Goal: Find specific page/section: Find specific page/section

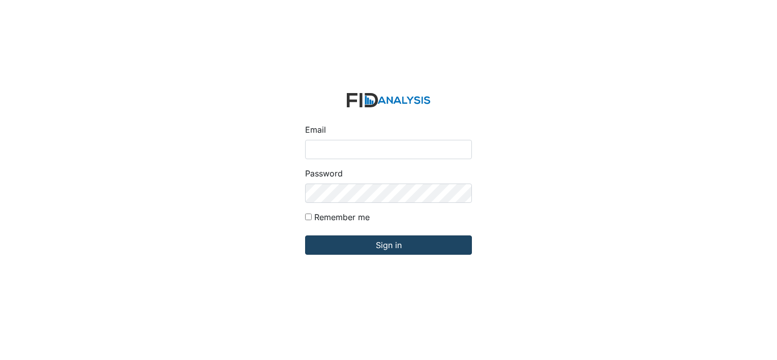
type input "[EMAIL_ADDRESS][DOMAIN_NAME]"
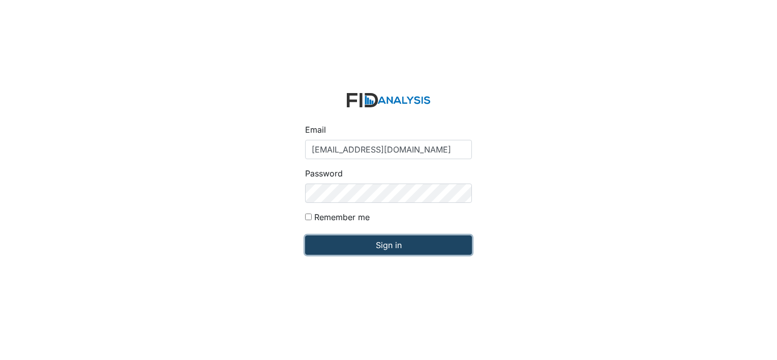
click at [389, 248] on input "Sign in" at bounding box center [388, 244] width 167 height 19
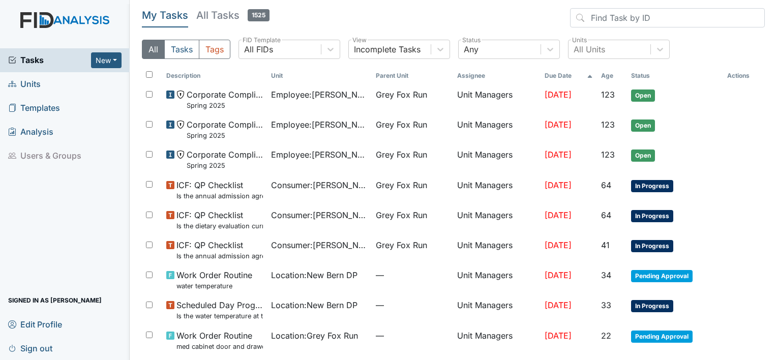
click at [33, 81] on span "Units" at bounding box center [24, 84] width 33 height 16
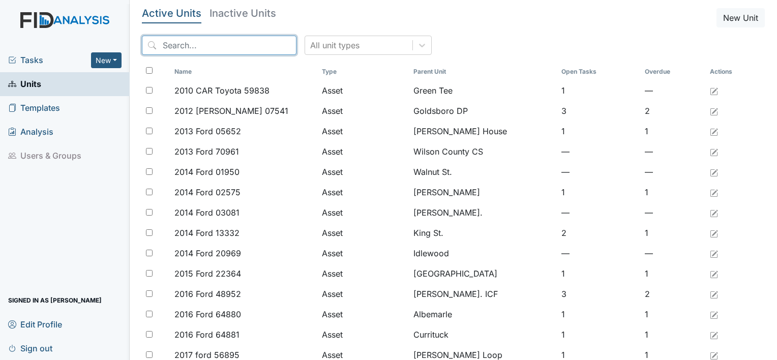
click at [162, 42] on input "search" at bounding box center [219, 45] width 155 height 19
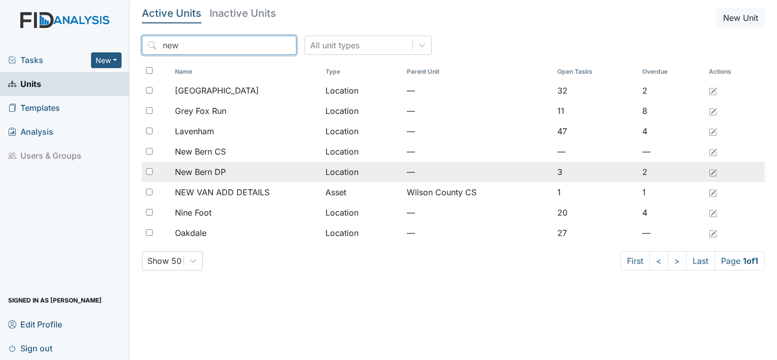
type input "new"
click at [217, 169] on span "New Bern DP" at bounding box center [200, 172] width 51 height 12
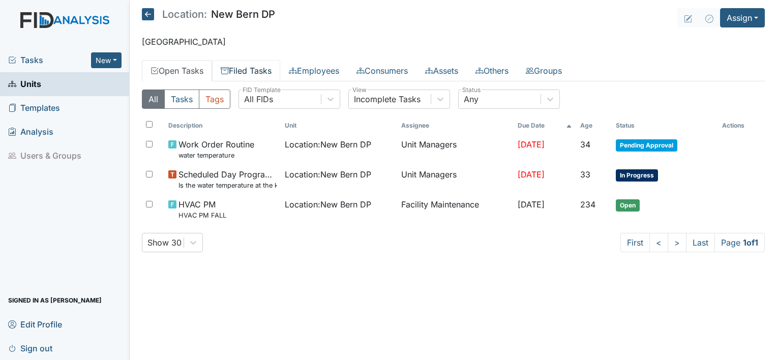
click at [263, 65] on link "Filed Tasks" at bounding box center [246, 70] width 68 height 21
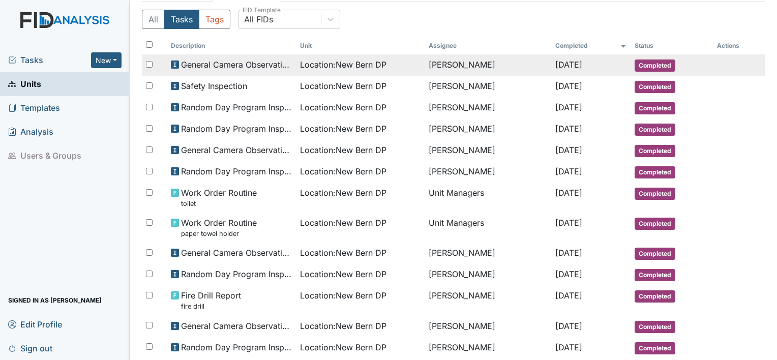
scroll to position [75, 0]
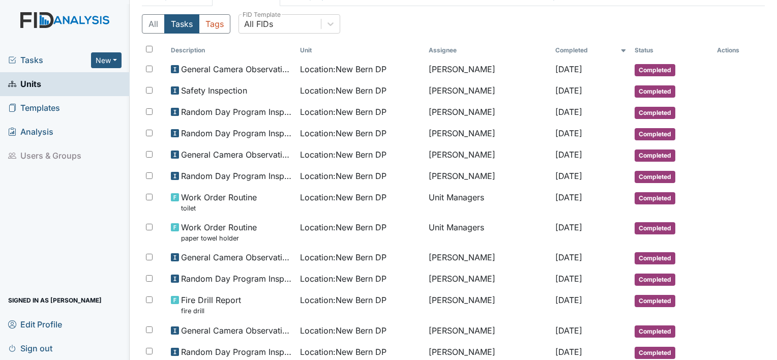
click at [28, 85] on span "Units" at bounding box center [24, 84] width 33 height 16
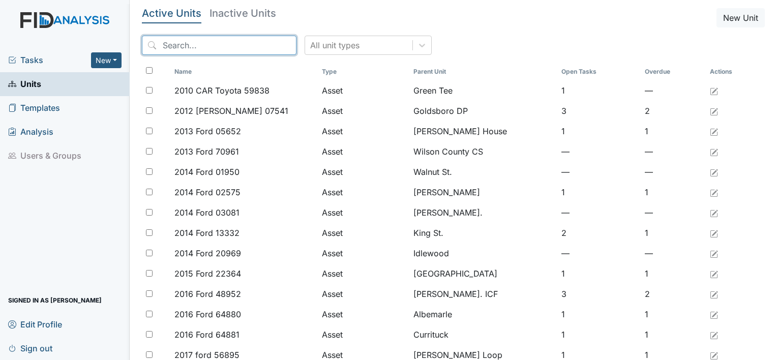
click at [190, 46] on input "search" at bounding box center [219, 45] width 155 height 19
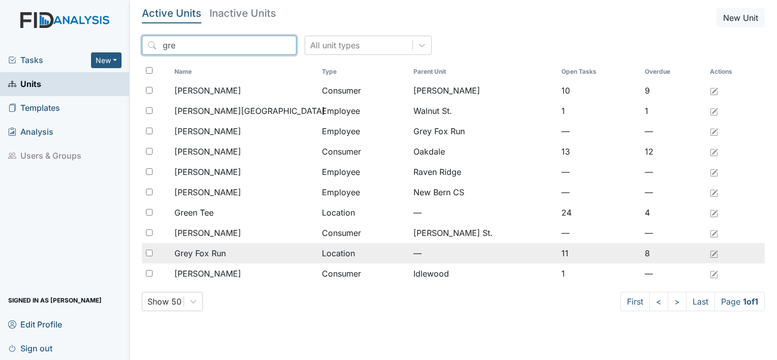
type input "gre"
click at [220, 252] on span "Grey Fox Run" at bounding box center [199, 253] width 51 height 12
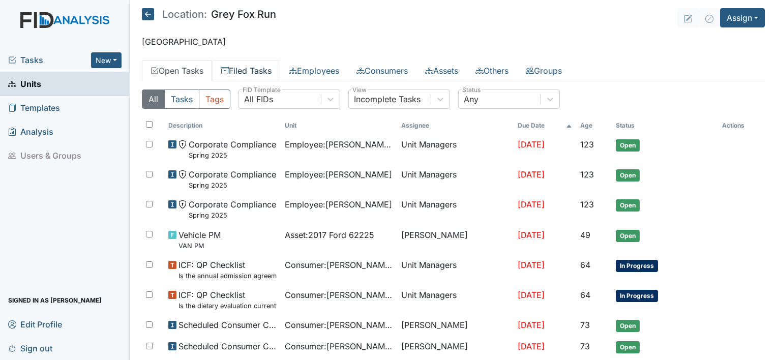
click at [248, 70] on link "Filed Tasks" at bounding box center [246, 70] width 68 height 21
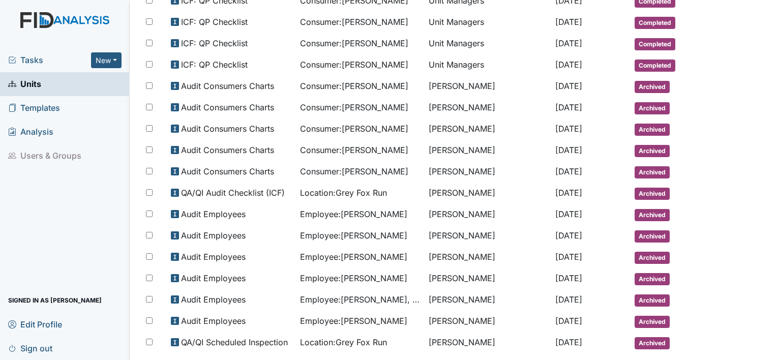
scroll to position [518, 0]
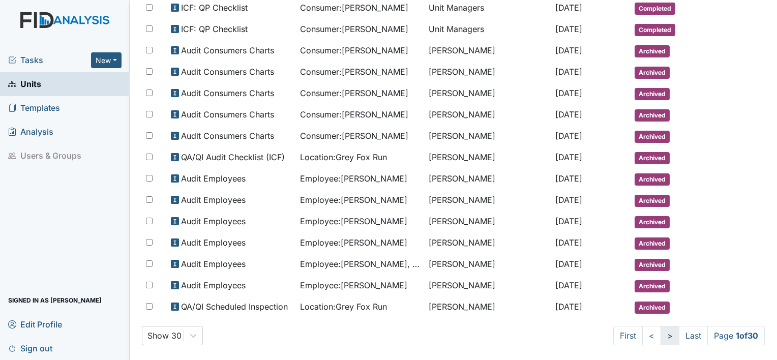
click at [661, 327] on link ">" at bounding box center [670, 335] width 19 height 19
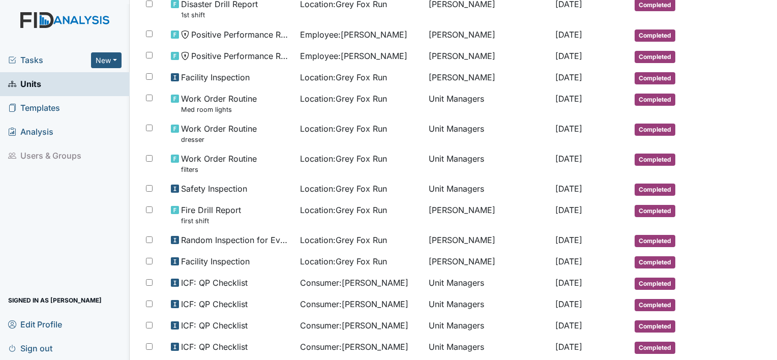
scroll to position [564, 0]
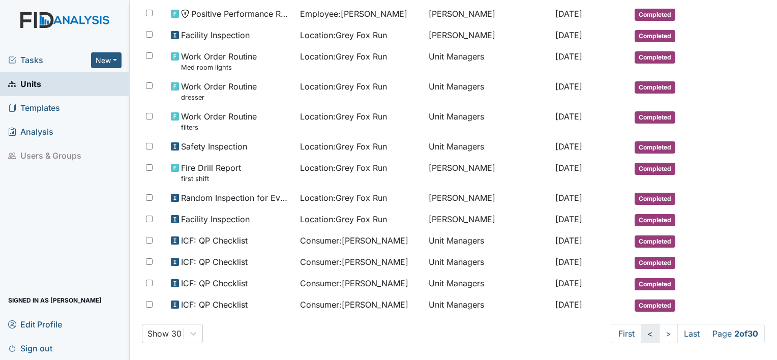
click at [641, 324] on link "<" at bounding box center [650, 333] width 19 height 19
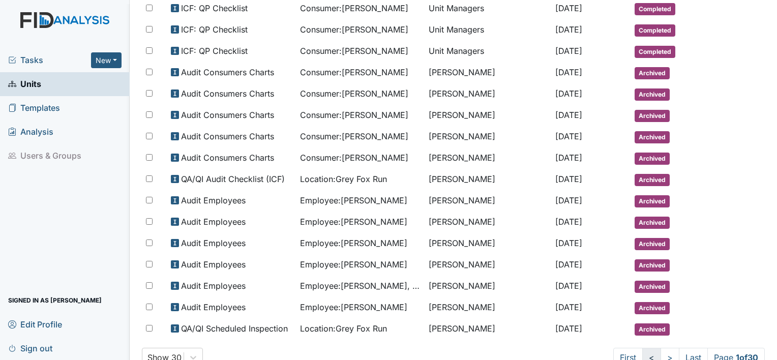
scroll to position [518, 0]
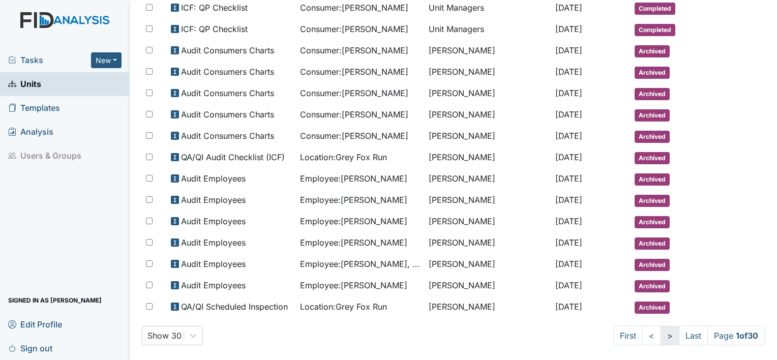
click at [661, 330] on link ">" at bounding box center [670, 335] width 19 height 19
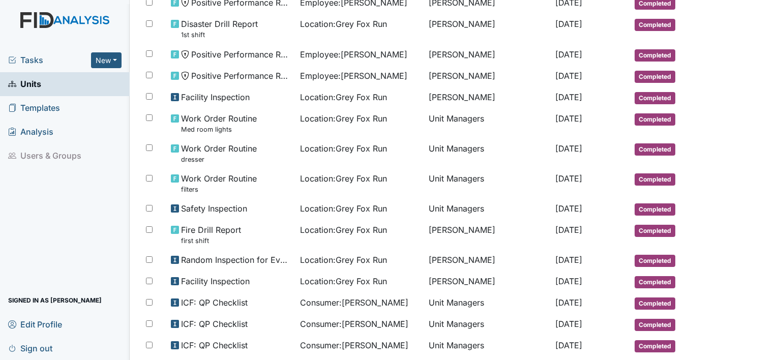
scroll to position [564, 0]
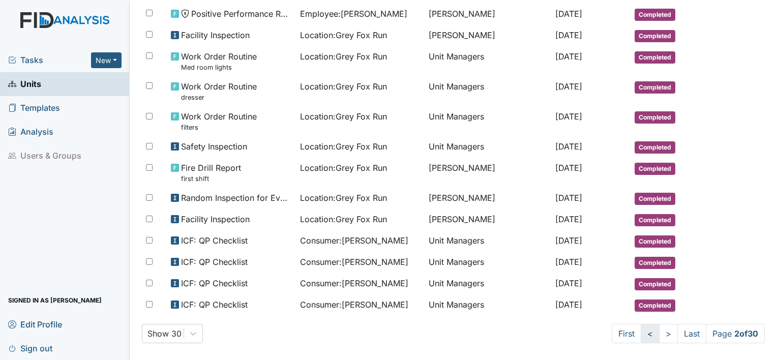
click at [641, 326] on link "<" at bounding box center [650, 333] width 19 height 19
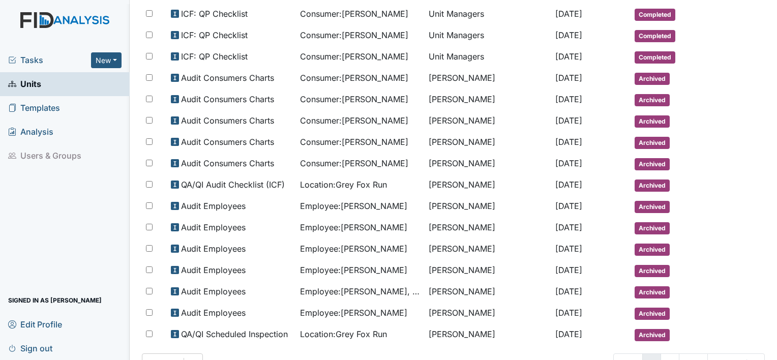
scroll to position [518, 0]
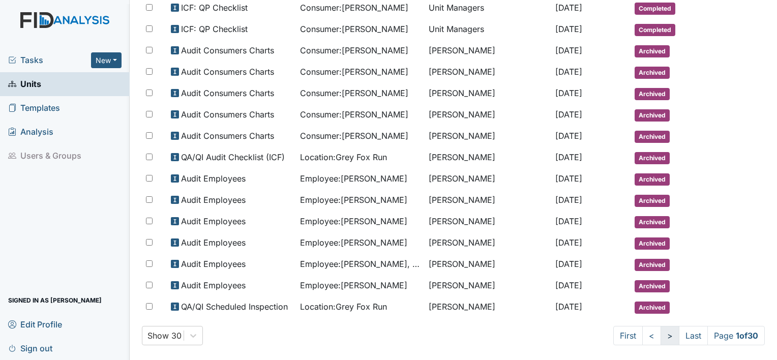
click at [661, 332] on link ">" at bounding box center [670, 335] width 19 height 19
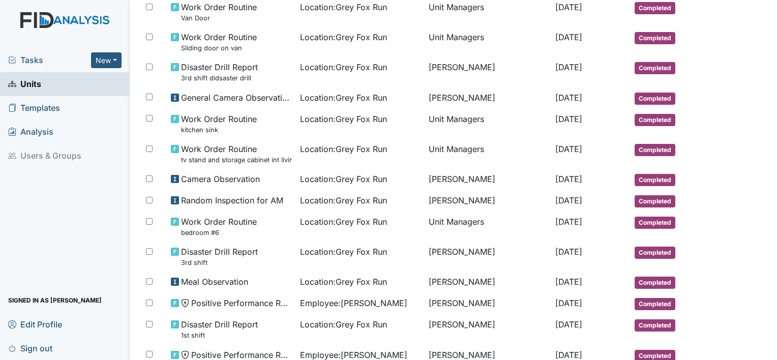
scroll to position [202, 0]
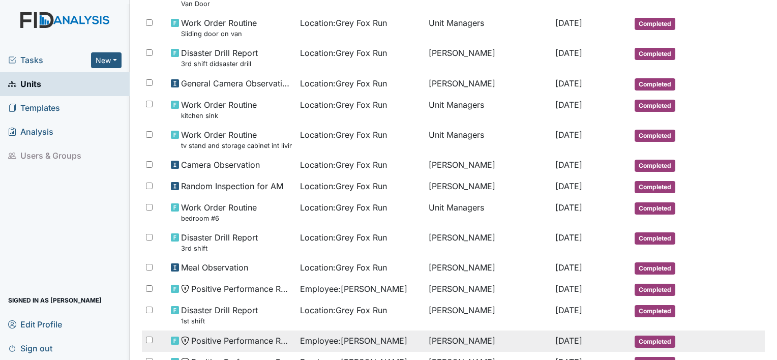
click at [732, 331] on td at bounding box center [738, 335] width 51 height 8
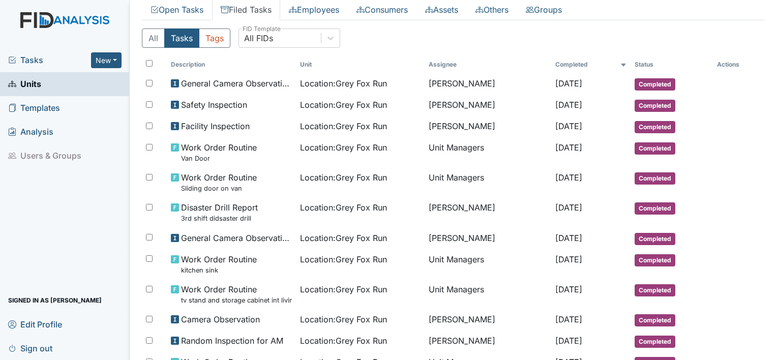
scroll to position [0, 0]
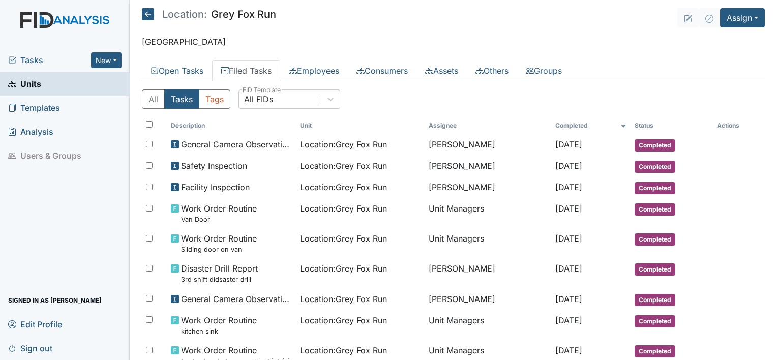
click at [35, 347] on span "Sign out" at bounding box center [30, 348] width 44 height 16
